Goal: Task Accomplishment & Management: Manage account settings

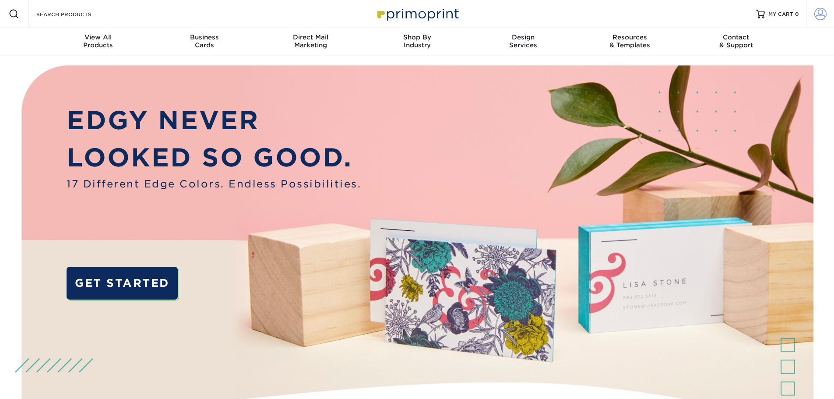
click at [821, 14] on span at bounding box center [821, 14] width 12 height 12
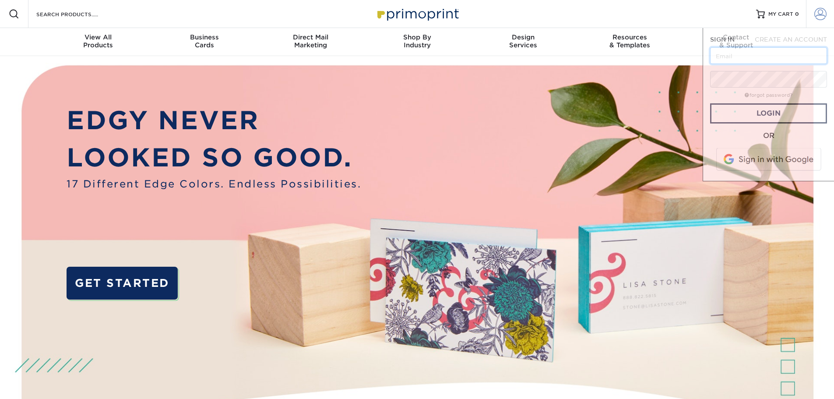
type input "[EMAIL_ADDRESS][DOMAIN_NAME]"
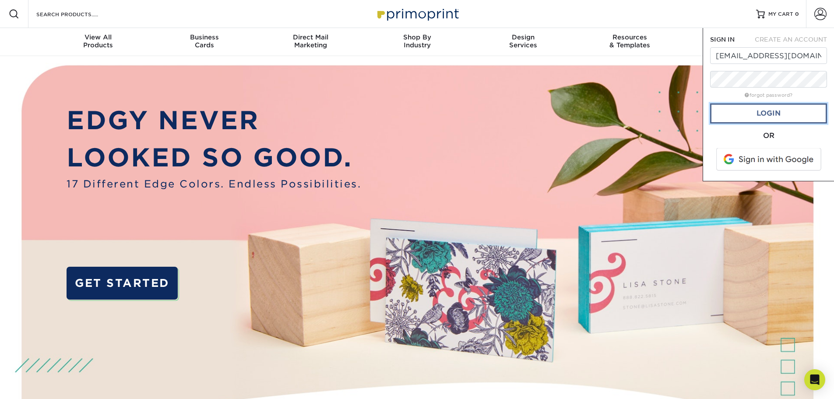
click at [757, 122] on link "Login" at bounding box center [768, 113] width 117 height 20
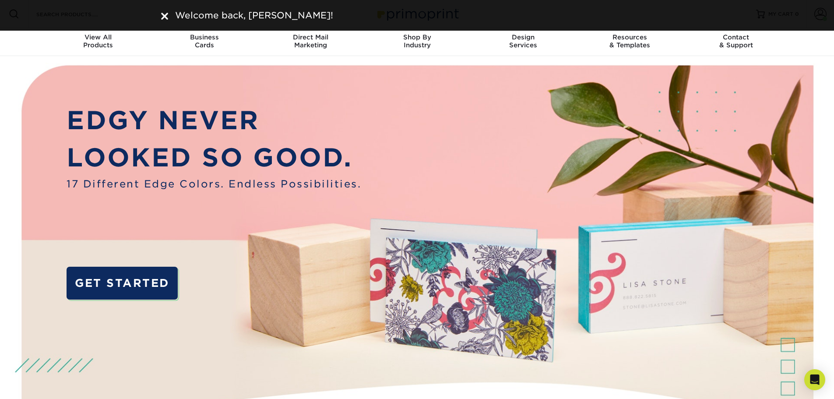
click at [157, 16] on div "Welcome back, [PERSON_NAME]!" at bounding box center [418, 15] width 526 height 13
click at [167, 14] on div "Welcome back, [PERSON_NAME]!" at bounding box center [418, 15] width 526 height 13
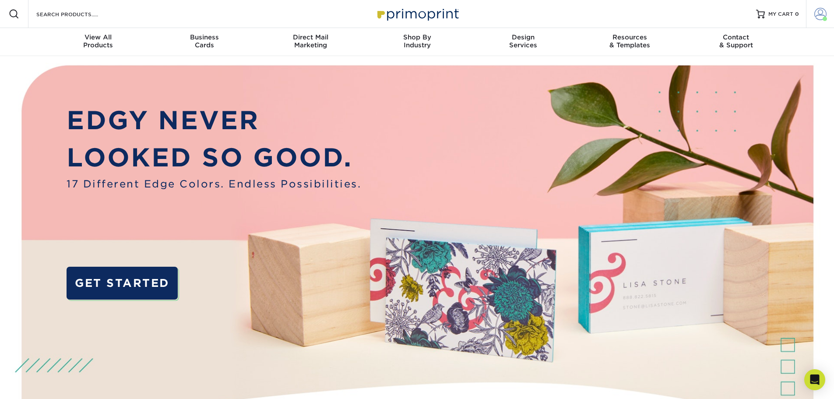
click at [819, 14] on span at bounding box center [821, 14] width 12 height 12
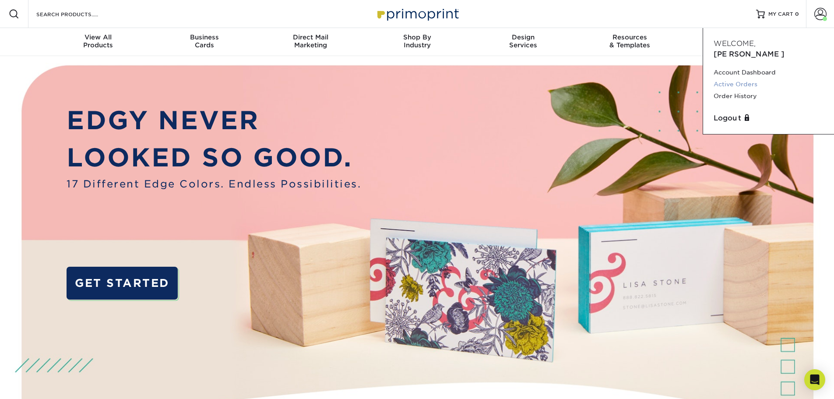
click at [738, 78] on link "Active Orders" at bounding box center [769, 84] width 110 height 12
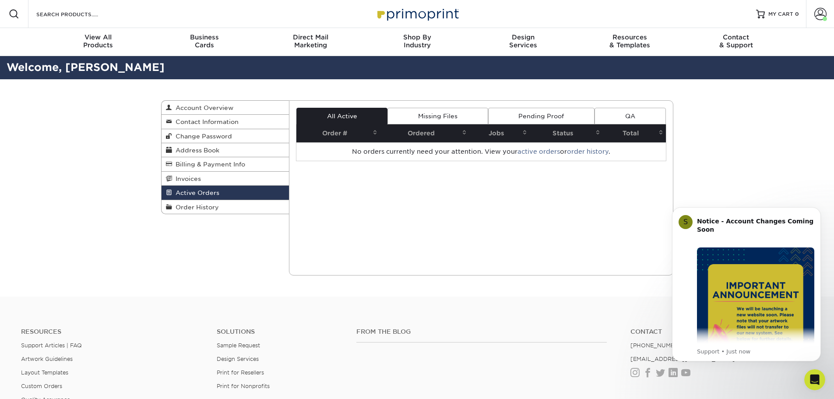
click at [201, 215] on div "Active Orders Account Overview Contact Information Change Password Address Book…" at bounding box center [418, 187] width 526 height 217
click at [198, 205] on span "Order History" at bounding box center [195, 207] width 47 height 7
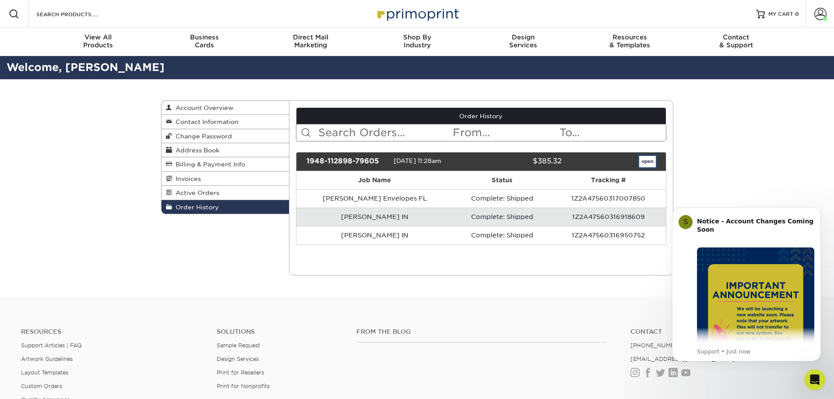
click at [648, 158] on link "open" at bounding box center [647, 161] width 17 height 11
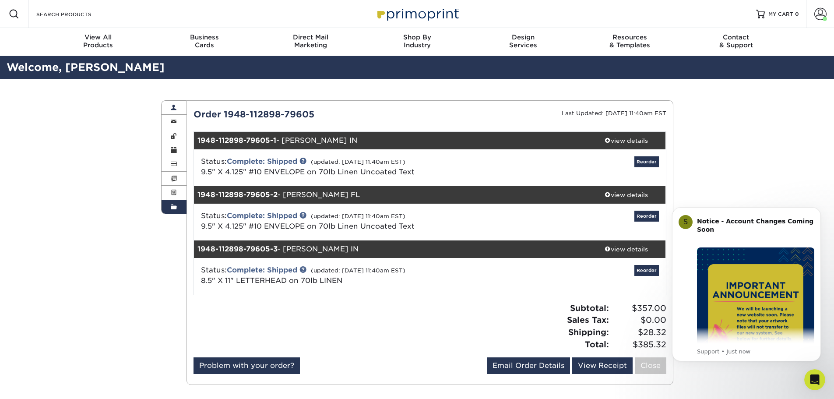
click at [169, 106] on link "Account Overview" at bounding box center [174, 108] width 25 height 14
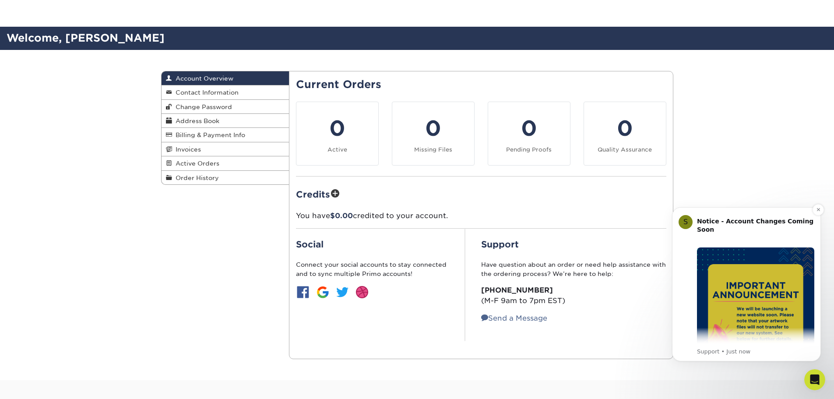
scroll to position [88, 0]
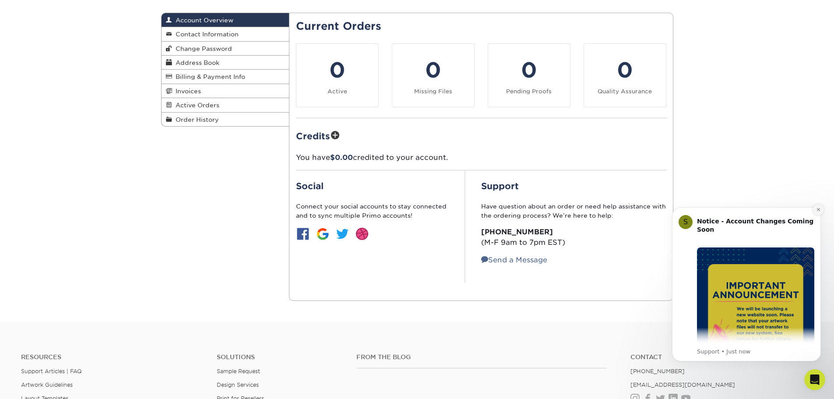
click at [821, 209] on icon "Dismiss notification" at bounding box center [818, 209] width 5 height 5
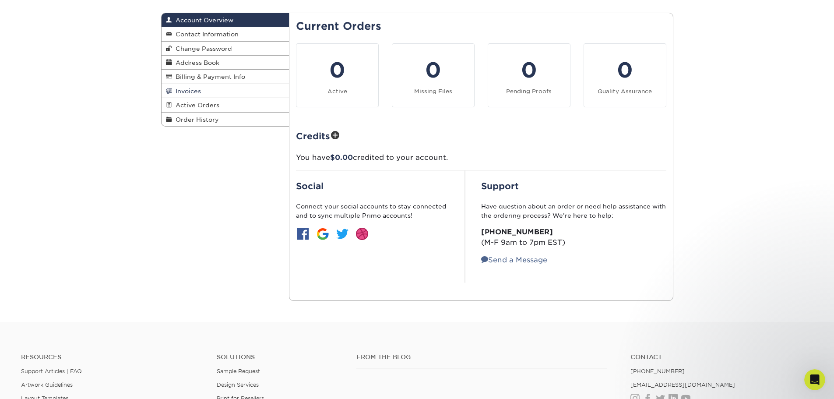
click at [194, 91] on span "Invoices" at bounding box center [186, 91] width 29 height 7
